Goal: Task Accomplishment & Management: Manage account settings

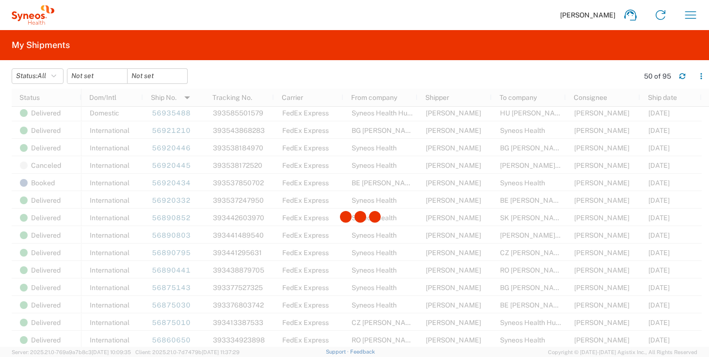
scroll to position [565, 0]
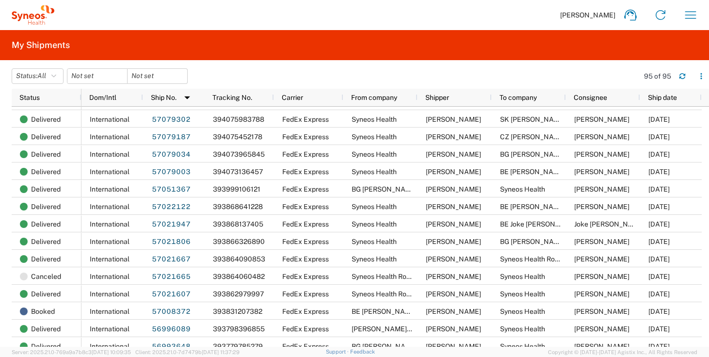
scroll to position [139, 0]
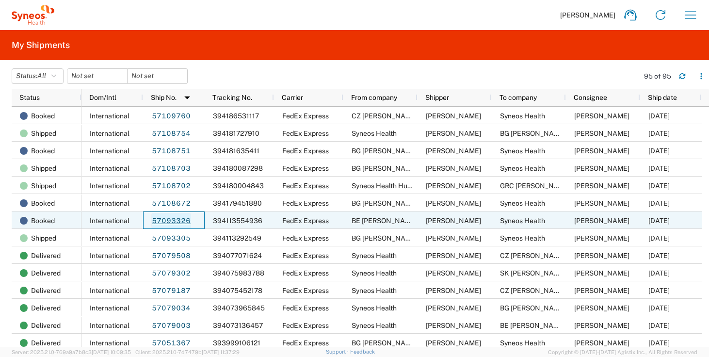
click at [171, 222] on link "57093326" at bounding box center [171, 221] width 40 height 16
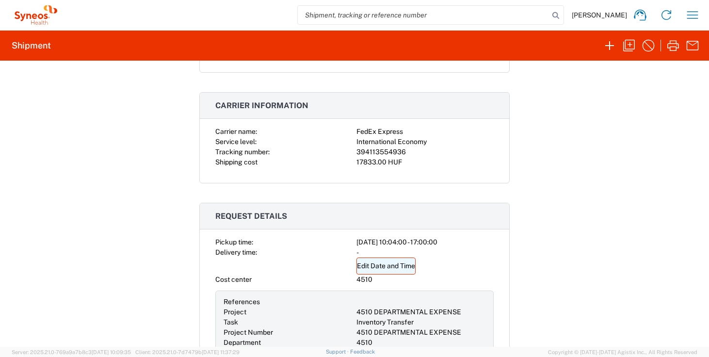
click at [374, 266] on link "Edit Date and Time" at bounding box center [386, 266] width 59 height 17
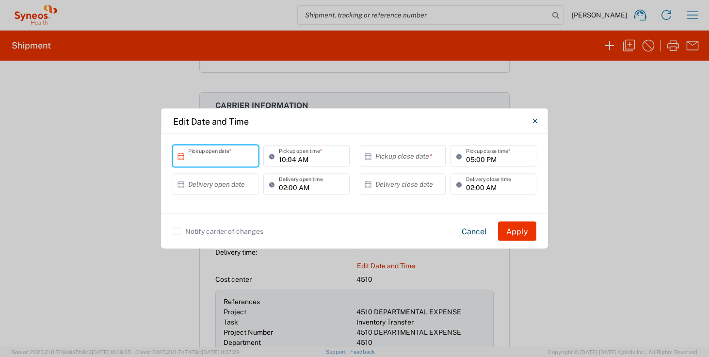
click at [206, 157] on input "text" at bounding box center [217, 155] width 59 height 17
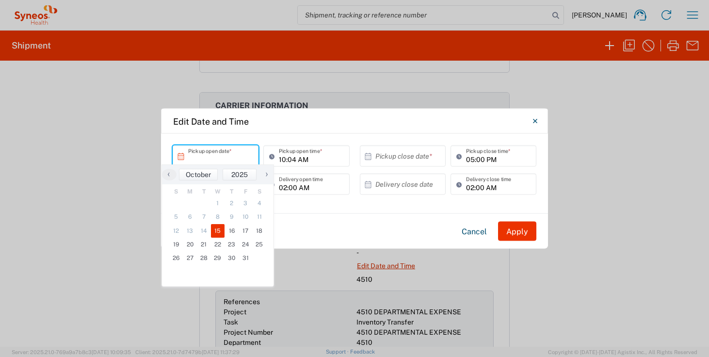
click at [221, 229] on span "15" at bounding box center [218, 231] width 14 height 14
type input "[DATE]"
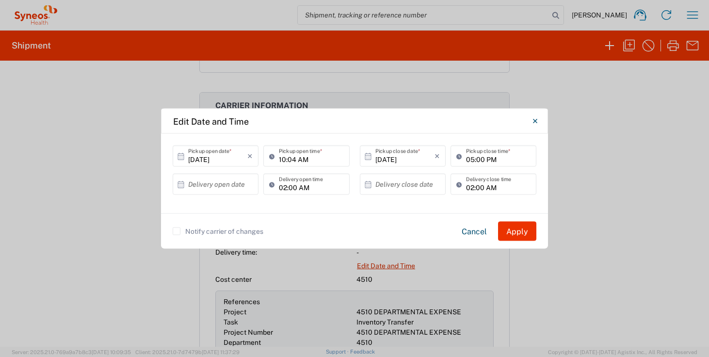
click at [180, 232] on label "Notify carrier of changes" at bounding box center [218, 232] width 91 height 8
click at [177, 231] on input "Notify carrier of changes" at bounding box center [177, 231] width 0 height 0
click at [513, 230] on button "Apply" at bounding box center [517, 231] width 38 height 19
